Goal: Task Accomplishment & Management: Manage account settings

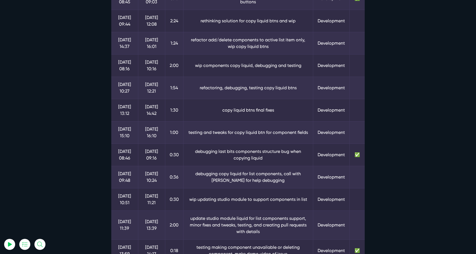
select select "0"
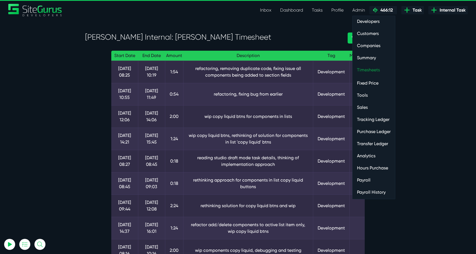
click at [373, 73] on link "Timesheets" at bounding box center [374, 69] width 42 height 11
